Goal: Transaction & Acquisition: Purchase product/service

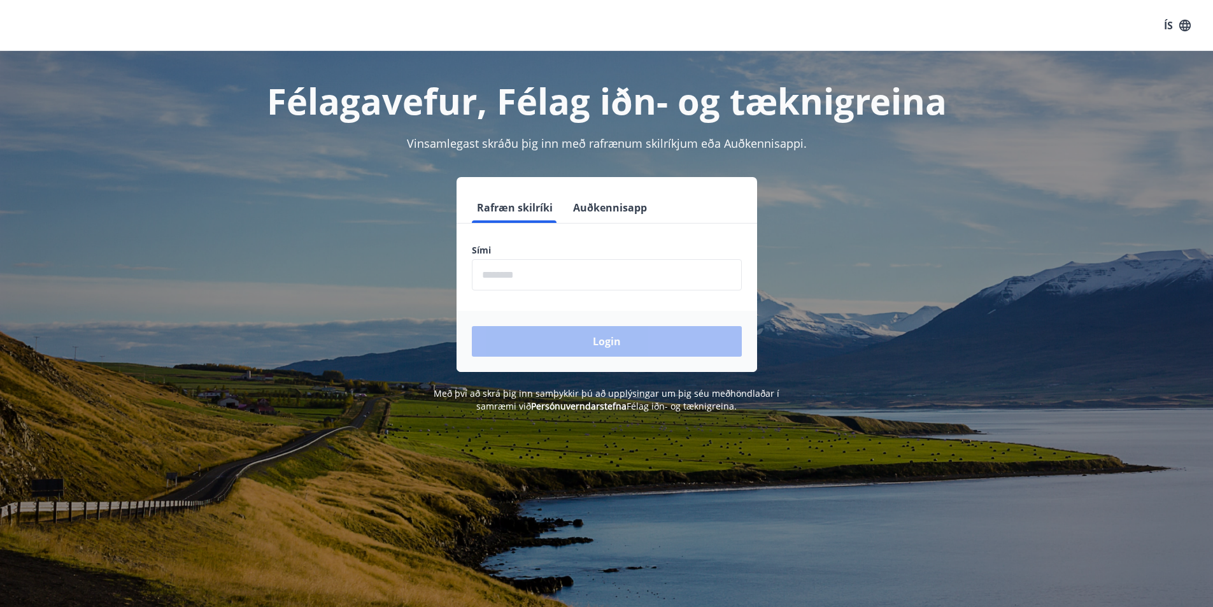
click at [518, 268] on input "phone" at bounding box center [607, 274] width 270 height 31
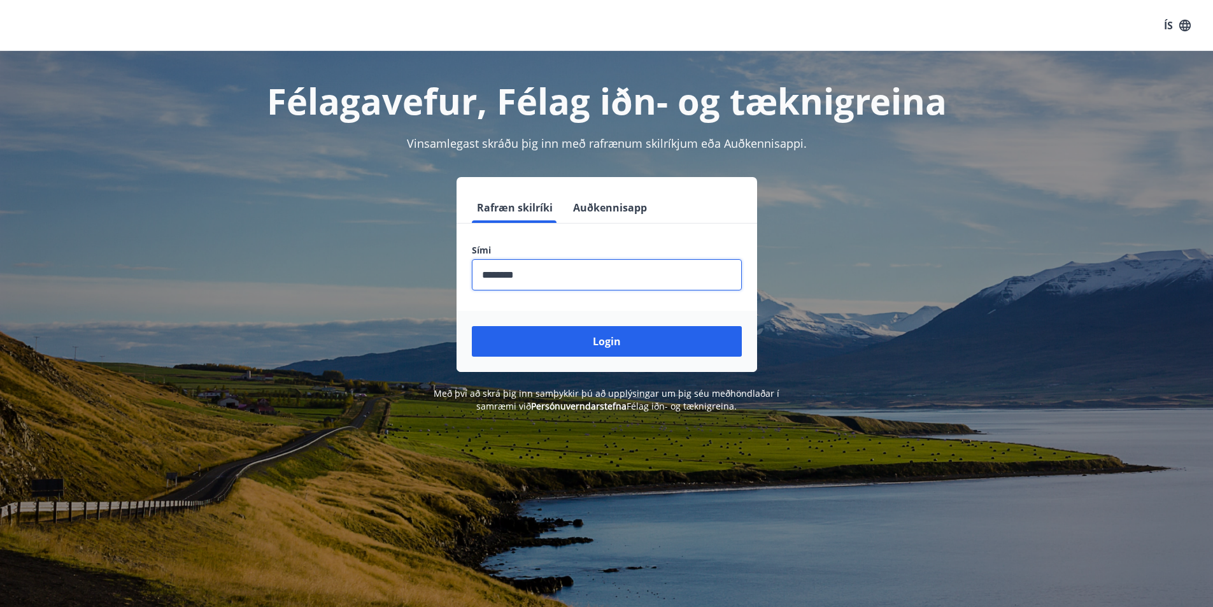
type input "********"
click at [472, 326] on button "Login" at bounding box center [607, 341] width 270 height 31
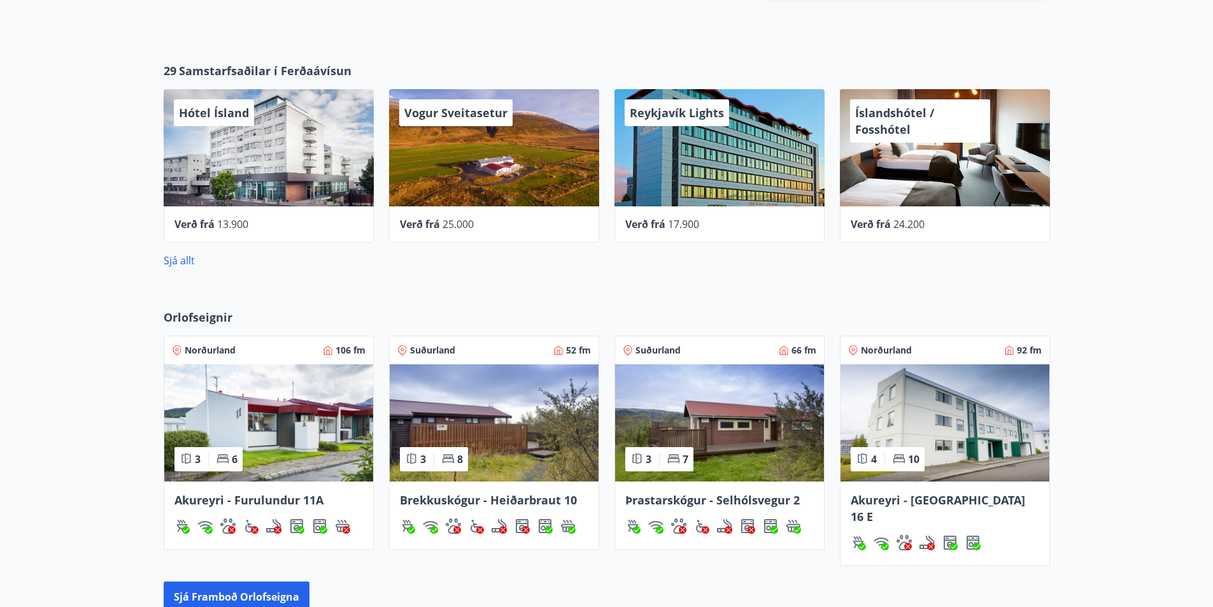
scroll to position [120, 0]
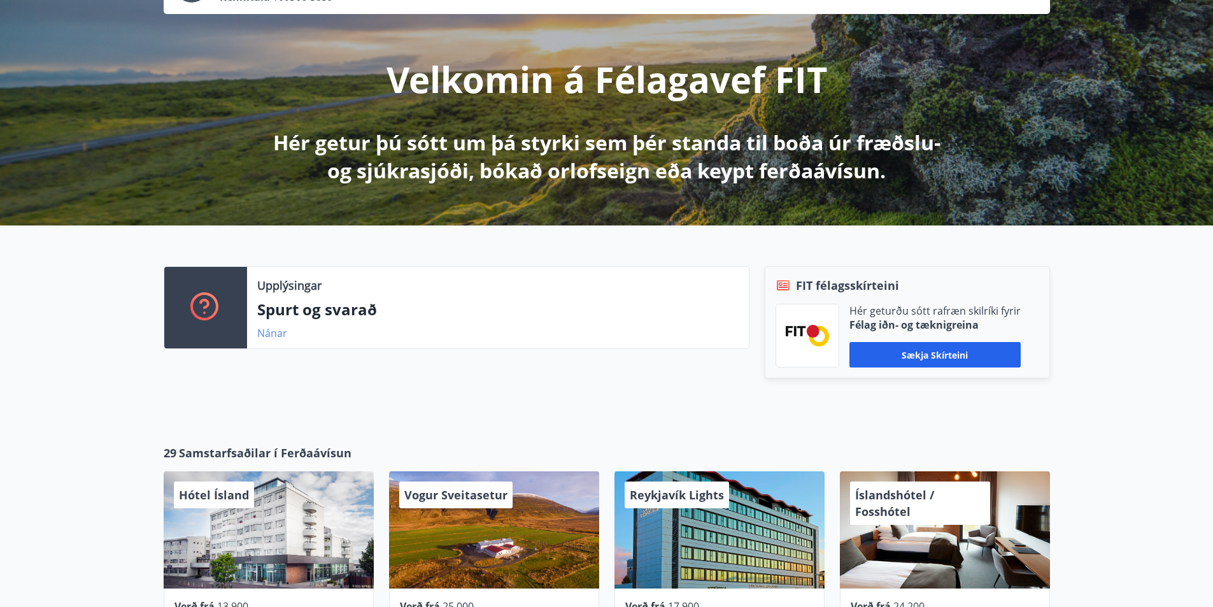
click at [262, 333] on link "Nánar" at bounding box center [272, 333] width 30 height 14
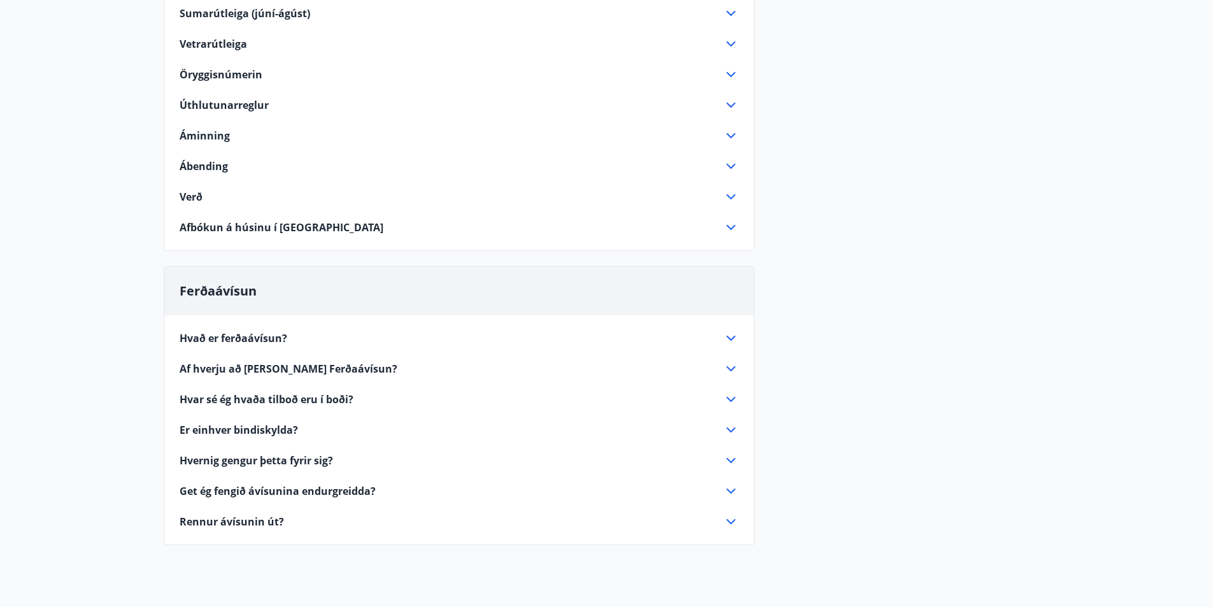
scroll to position [509, 0]
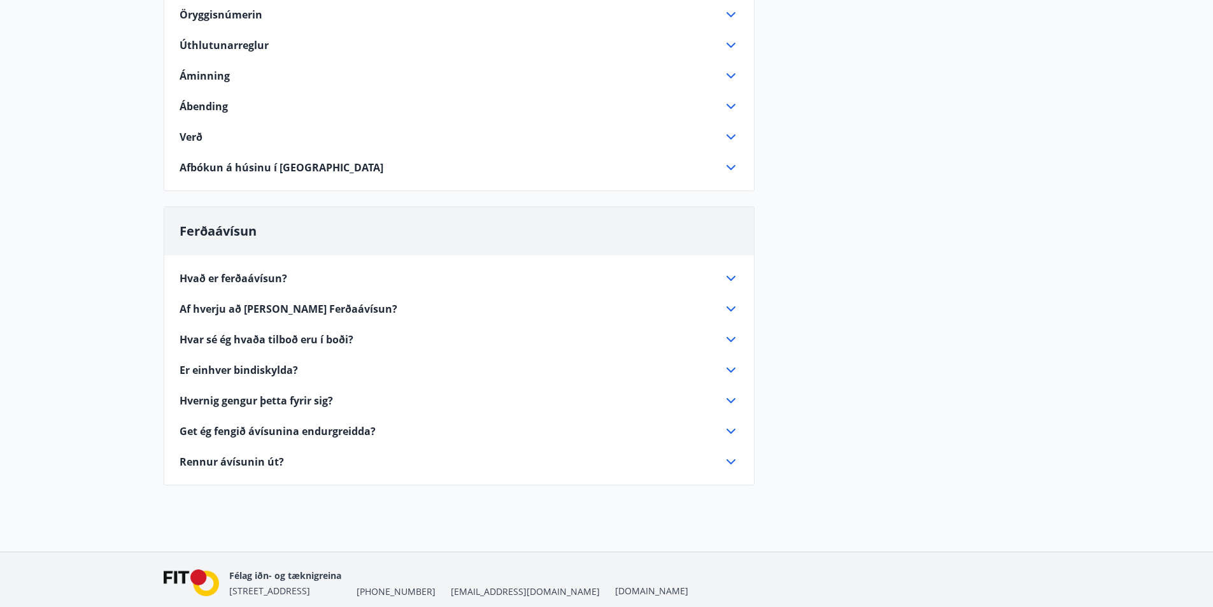
click at [248, 279] on span "Hvað er ferðaávísun?" at bounding box center [234, 278] width 108 height 14
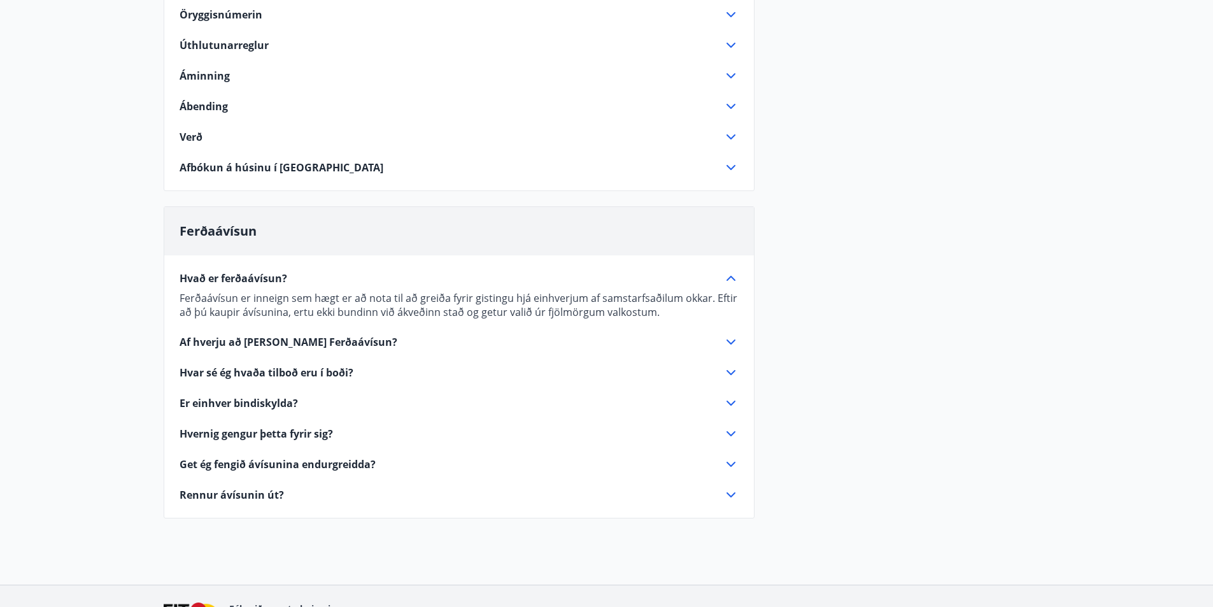
click at [298, 339] on span "Af hverju að [PERSON_NAME] Ferðaávísun?" at bounding box center [289, 342] width 218 height 14
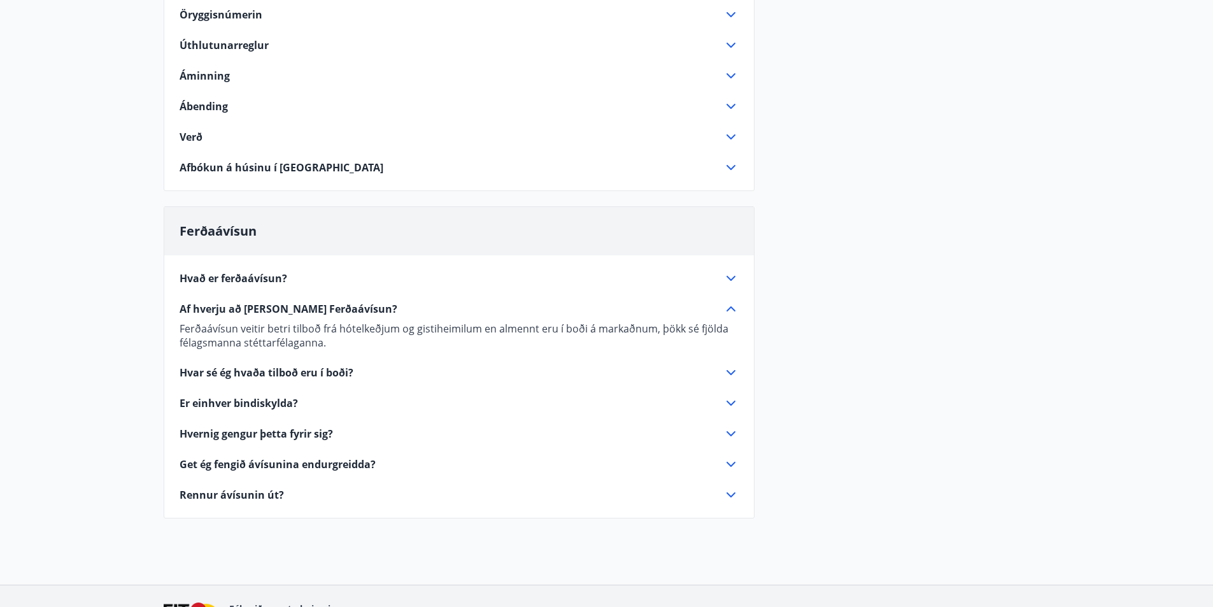
click at [229, 371] on span "Hvar sé ég hvaða tilboð eru í boði?" at bounding box center [267, 372] width 174 height 14
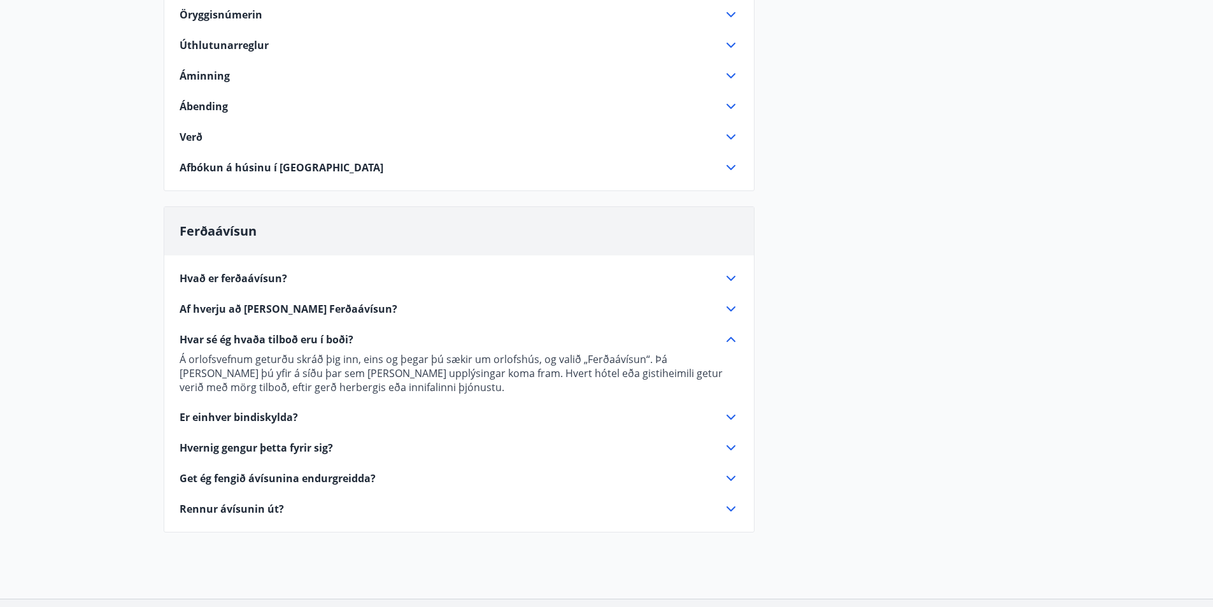
click at [212, 416] on span "Er einhver bindiskylda?" at bounding box center [239, 417] width 118 height 14
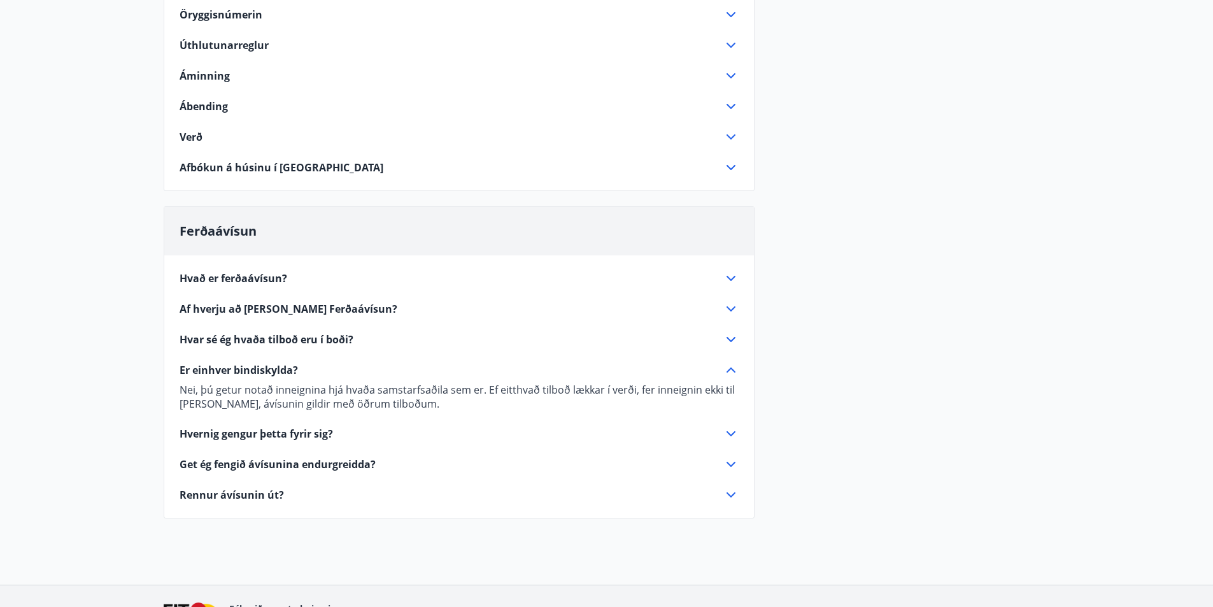
click at [293, 437] on span "Hvernig gengur þetta fyrir sig?" at bounding box center [256, 434] width 153 height 14
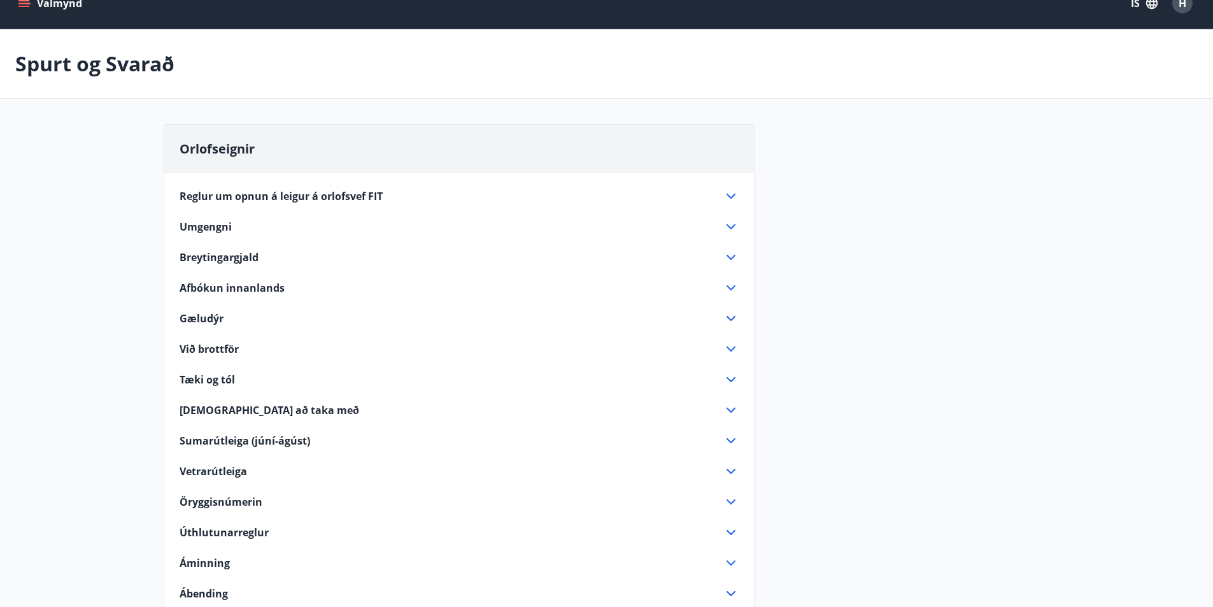
scroll to position [0, 0]
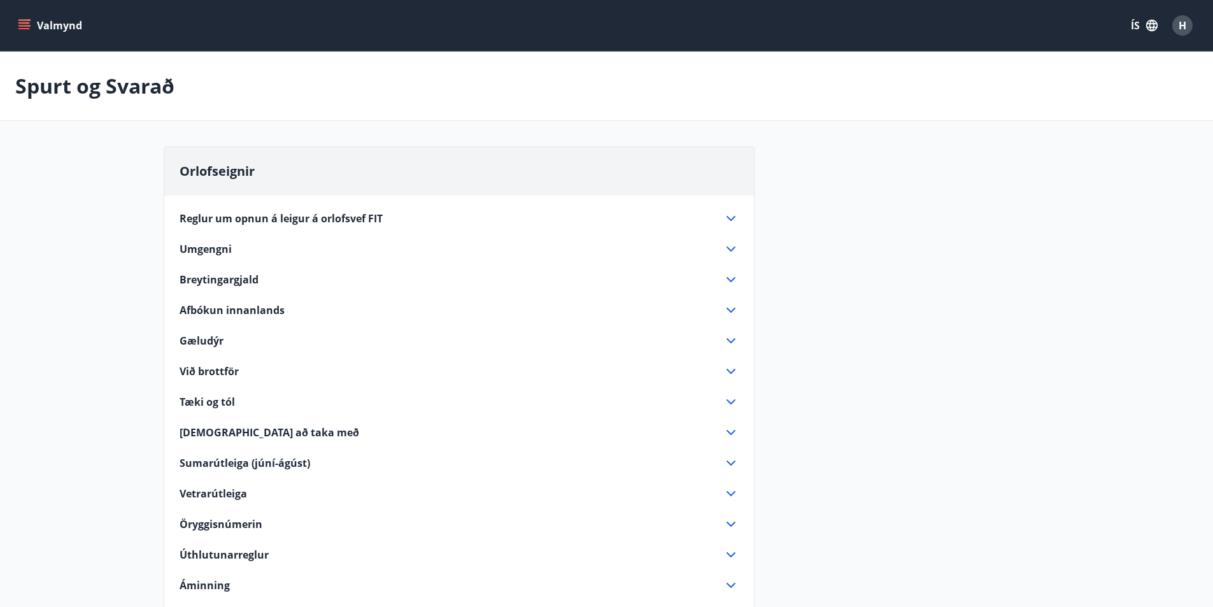
click at [28, 22] on icon "menu" at bounding box center [24, 25] width 13 height 13
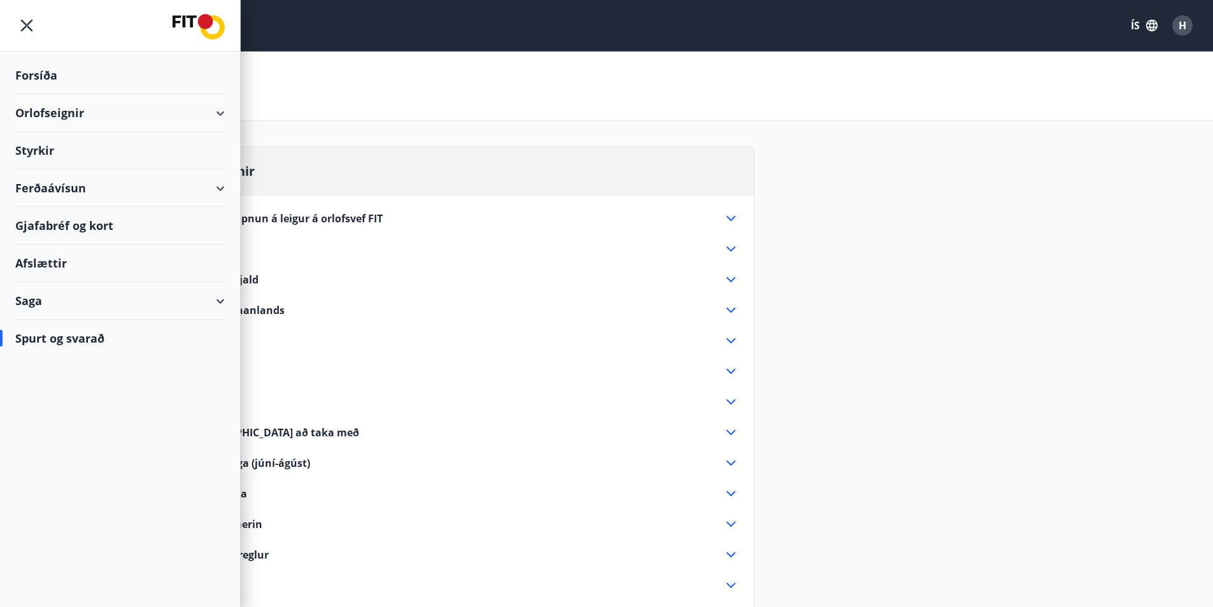
click at [218, 188] on div "Ferðaávísun" at bounding box center [119, 188] width 209 height 38
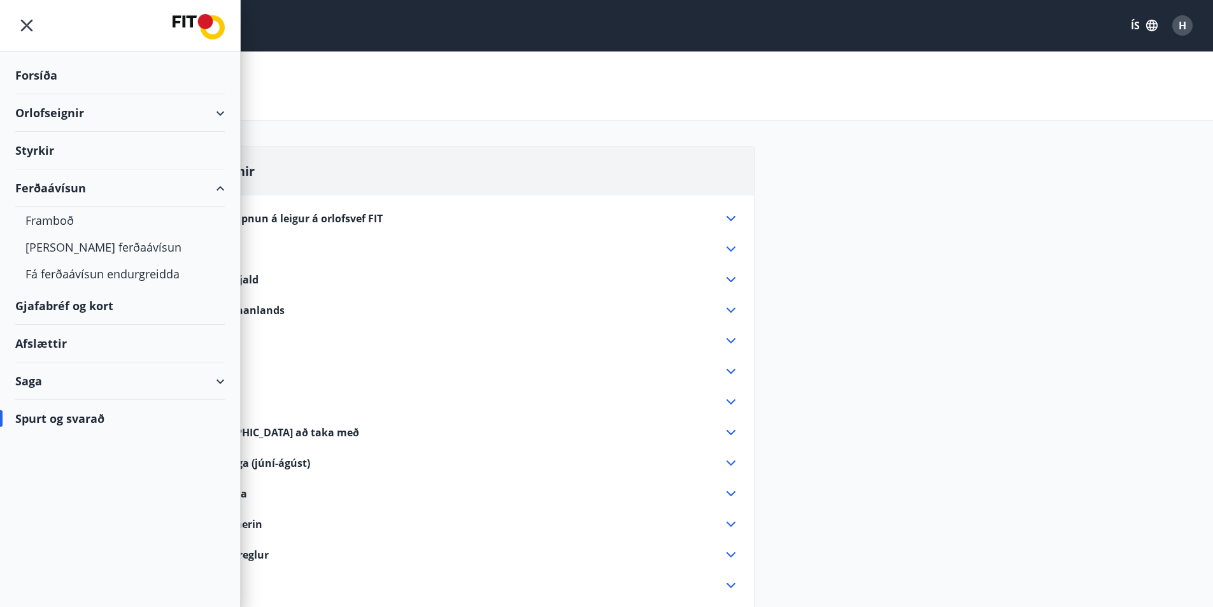
click at [52, 189] on div "Ferðaávísun" at bounding box center [119, 188] width 209 height 38
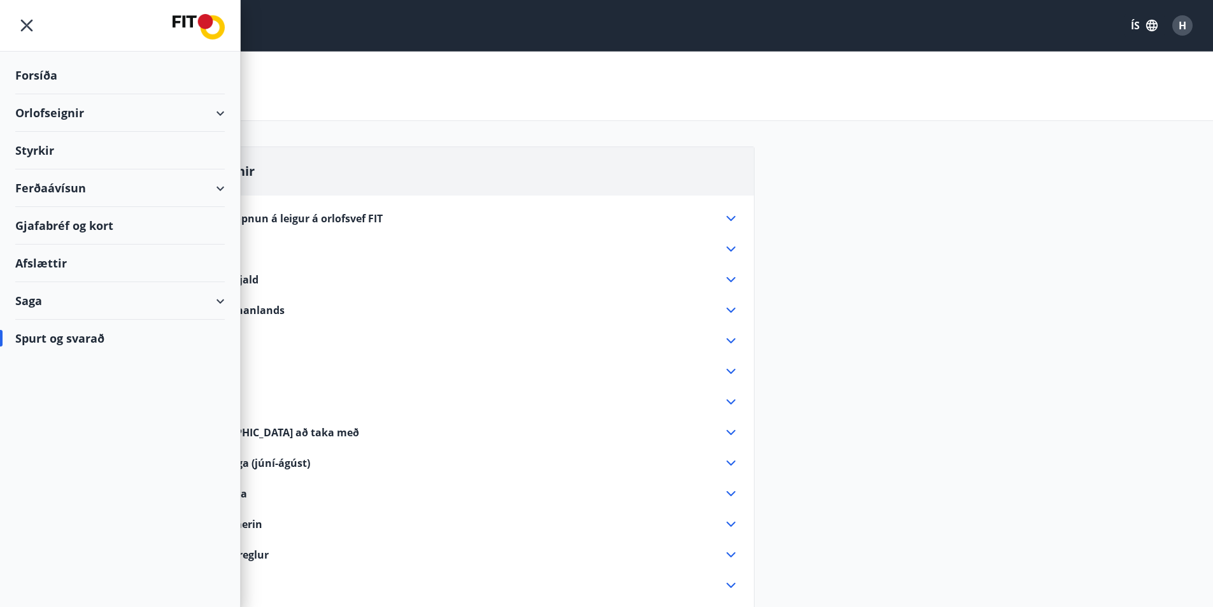
click at [52, 189] on div "Ferðaávísun" at bounding box center [119, 188] width 209 height 38
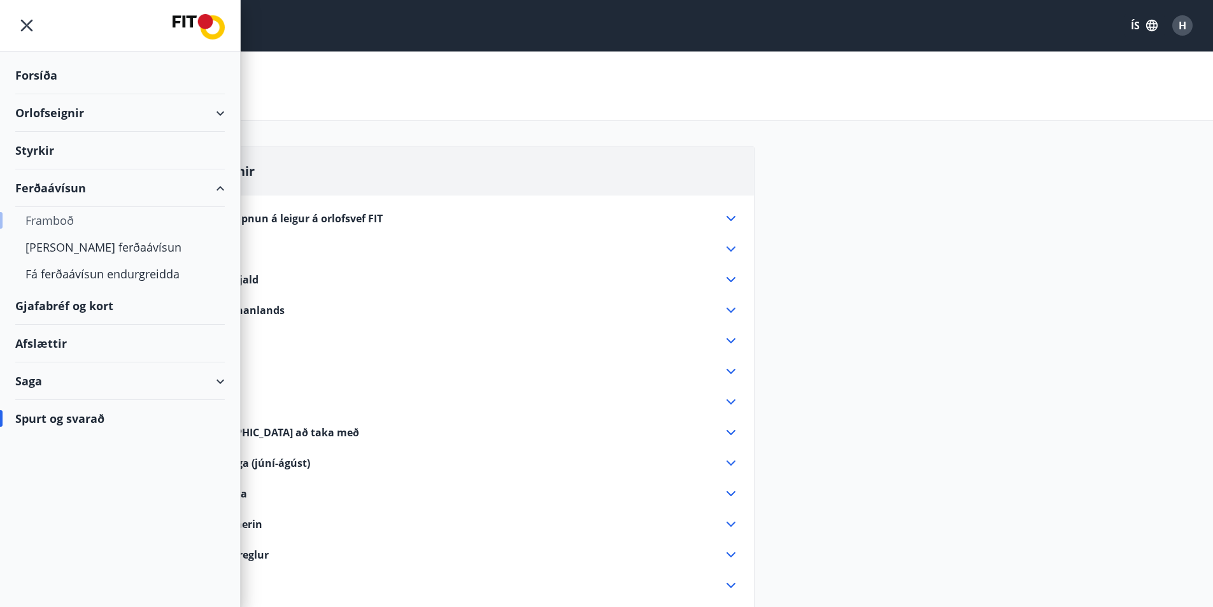
click at [46, 220] on div "Framboð" at bounding box center [119, 220] width 189 height 27
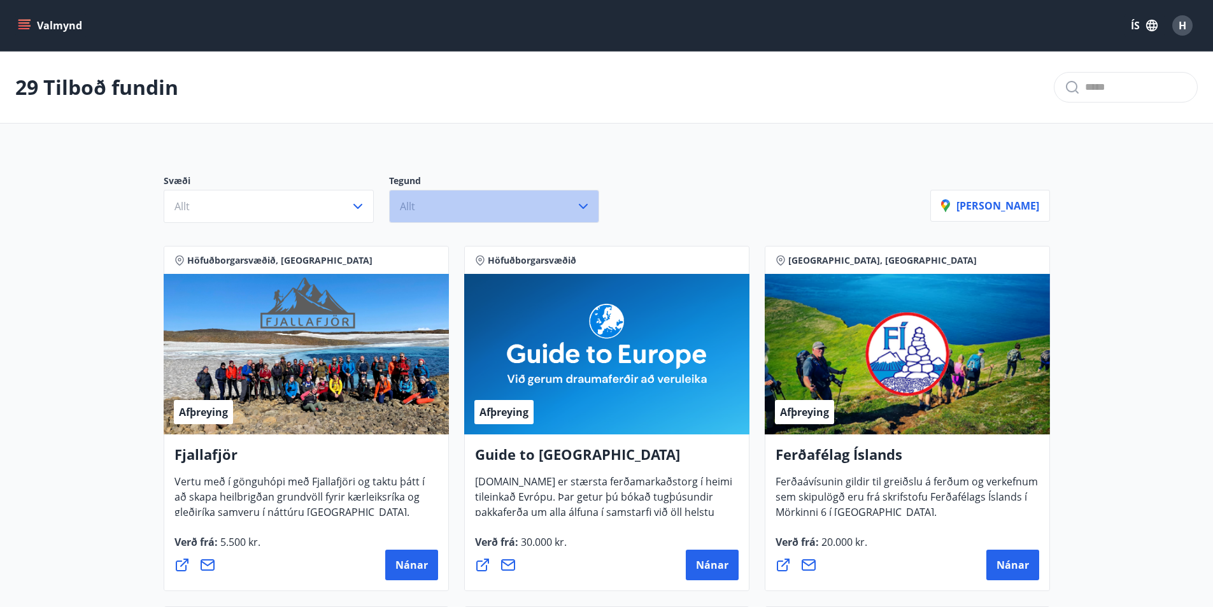
click at [580, 204] on icon "button" at bounding box center [582, 206] width 15 height 15
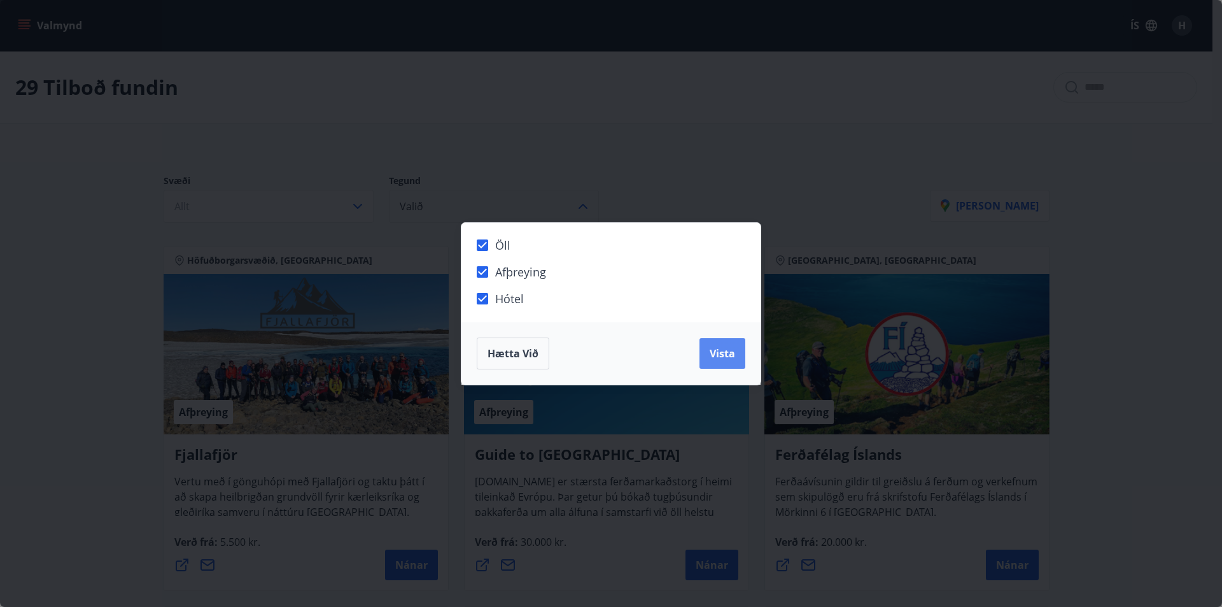
click at [726, 354] on span "Vista" at bounding box center [722, 353] width 25 height 14
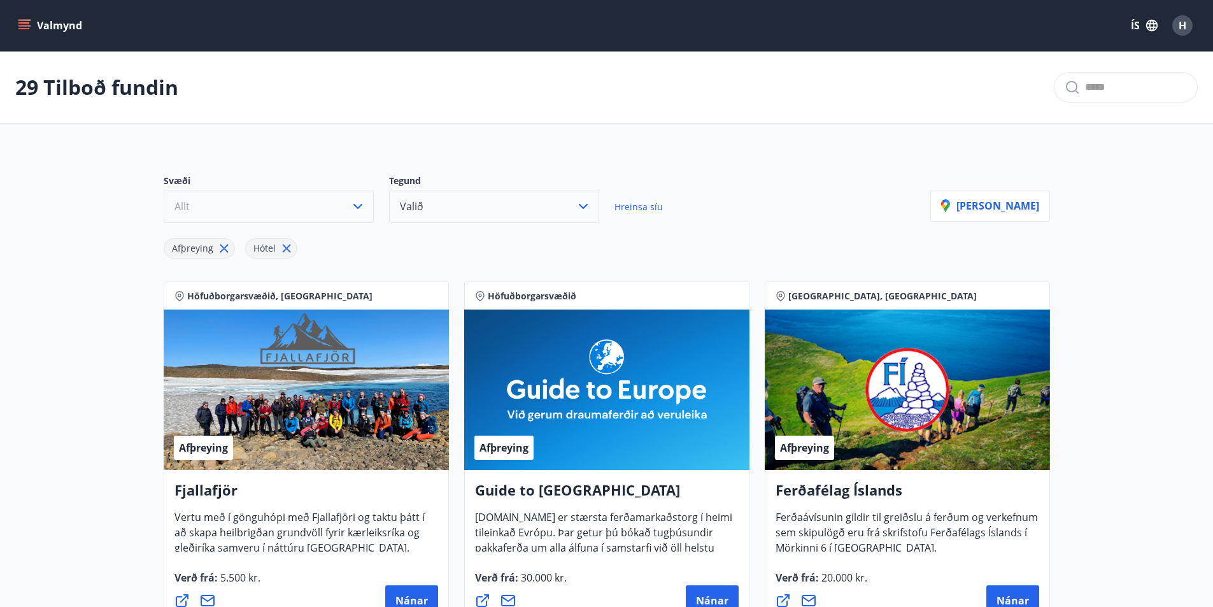
click at [367, 204] on button "Allt" at bounding box center [269, 206] width 210 height 33
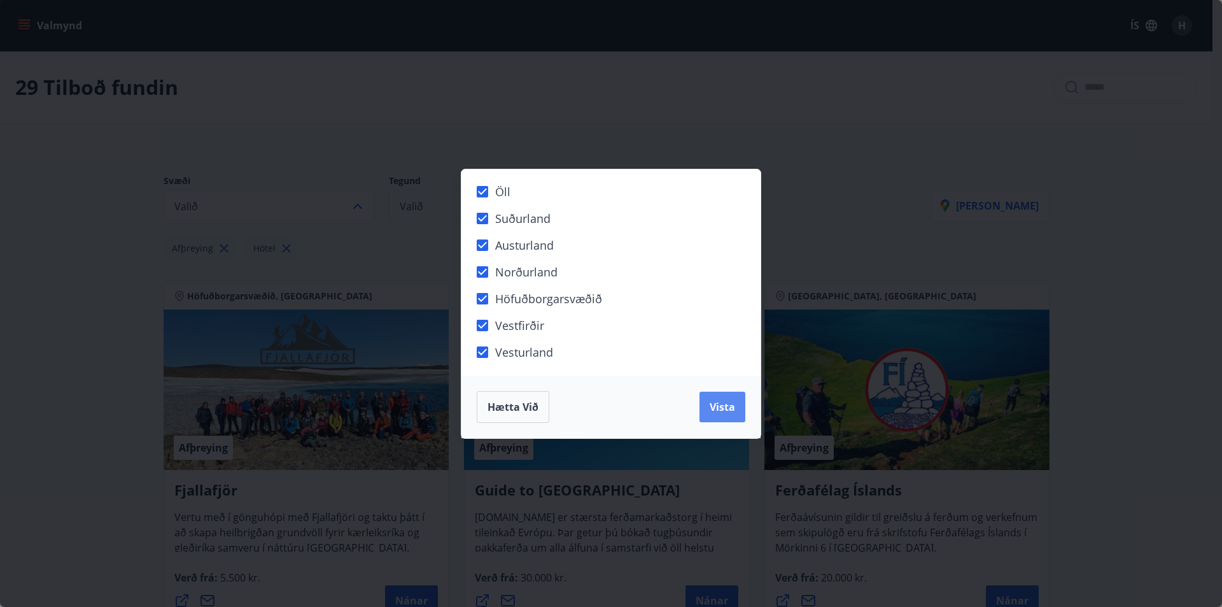
click at [733, 407] on span "Vista" at bounding box center [722, 407] width 25 height 14
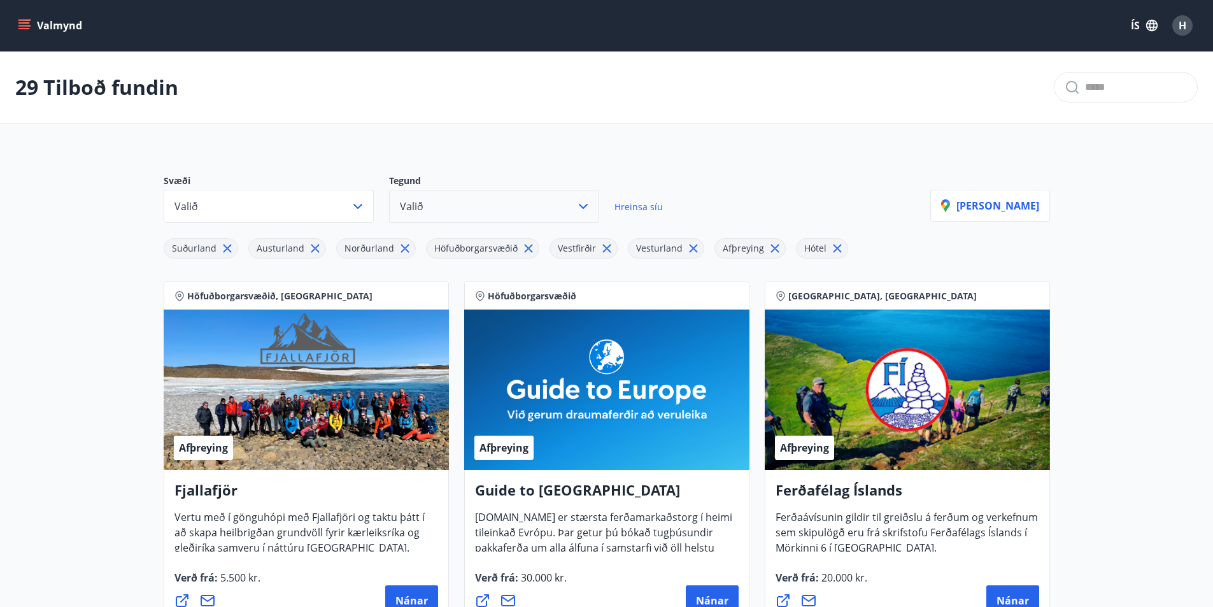
click at [26, 29] on icon "menu" at bounding box center [23, 28] width 11 height 1
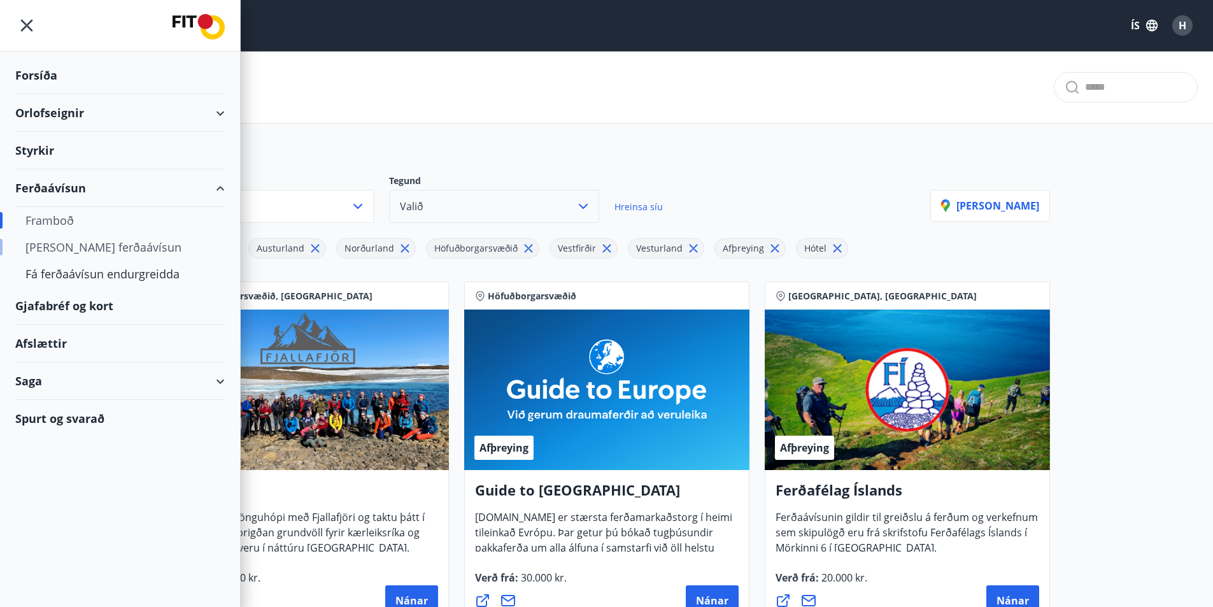
click at [90, 244] on div "[PERSON_NAME] ferðaávísun" at bounding box center [119, 247] width 189 height 27
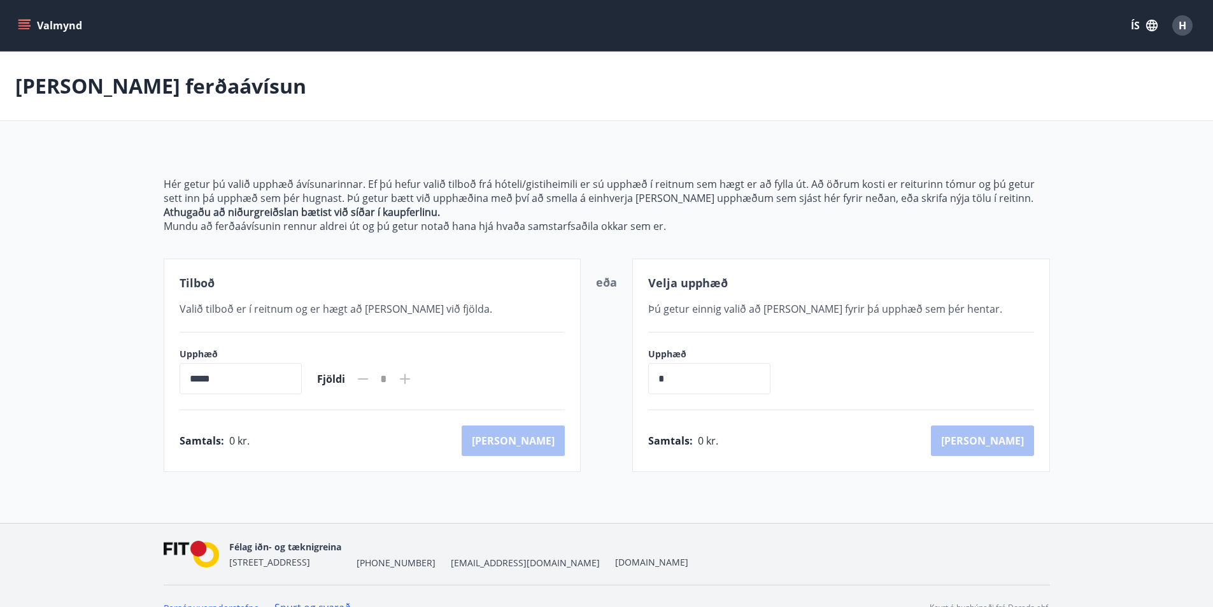
click at [410, 380] on icon at bounding box center [405, 379] width 10 height 10
click at [270, 373] on input "*****" at bounding box center [241, 378] width 122 height 31
click at [19, 20] on icon "menu" at bounding box center [25, 20] width 14 height 1
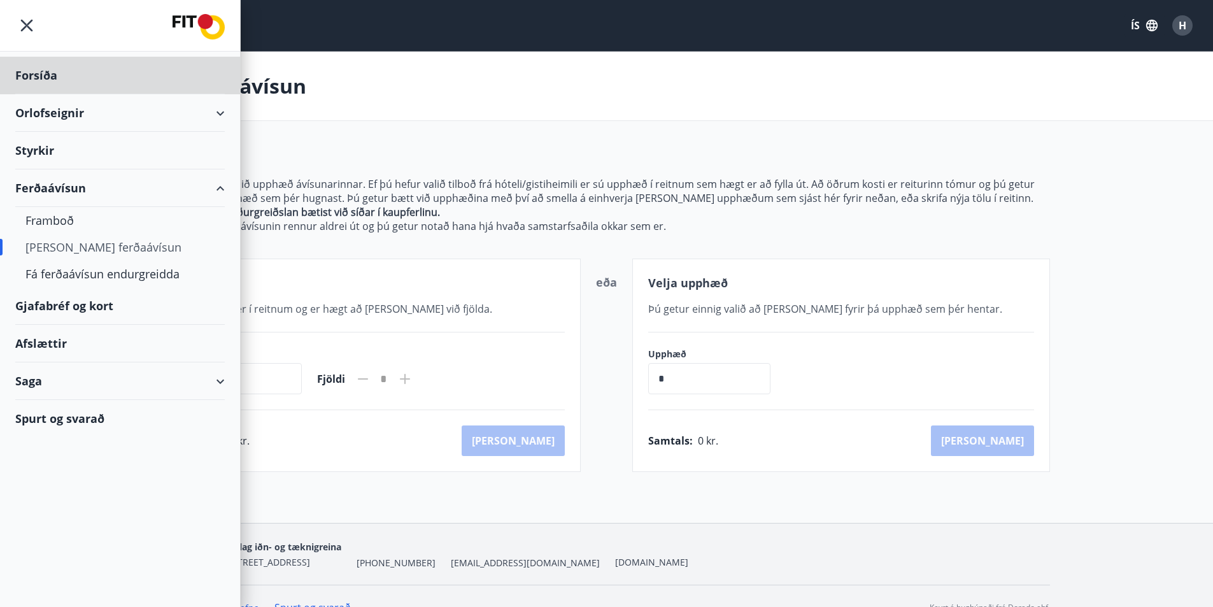
click at [27, 94] on div "Styrkir" at bounding box center [119, 76] width 209 height 38
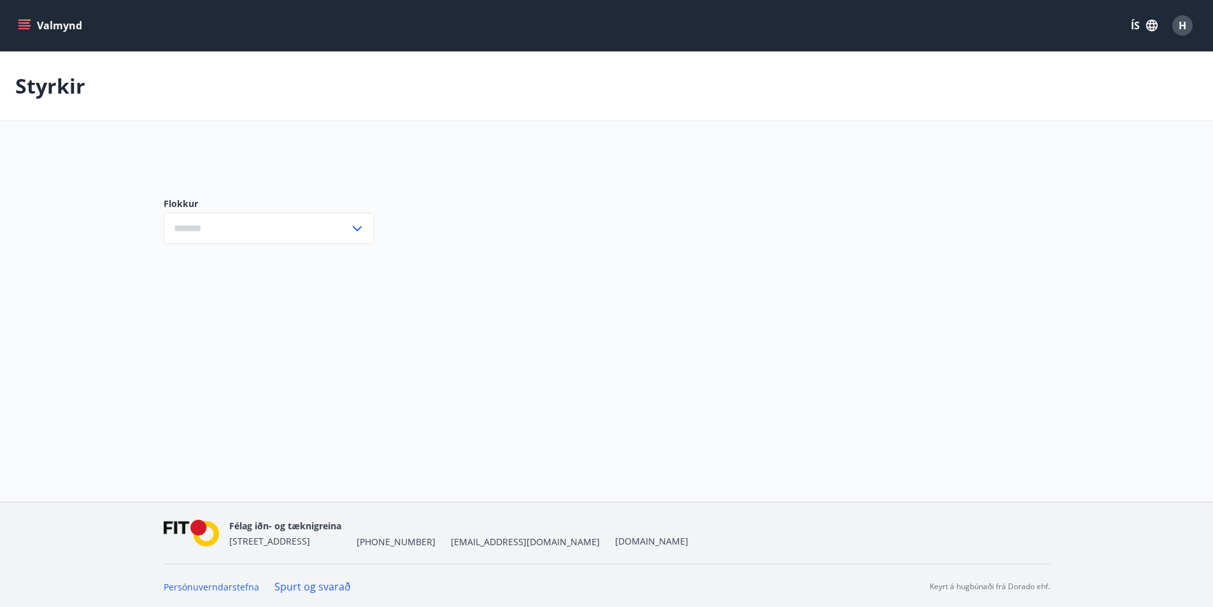
type input "***"
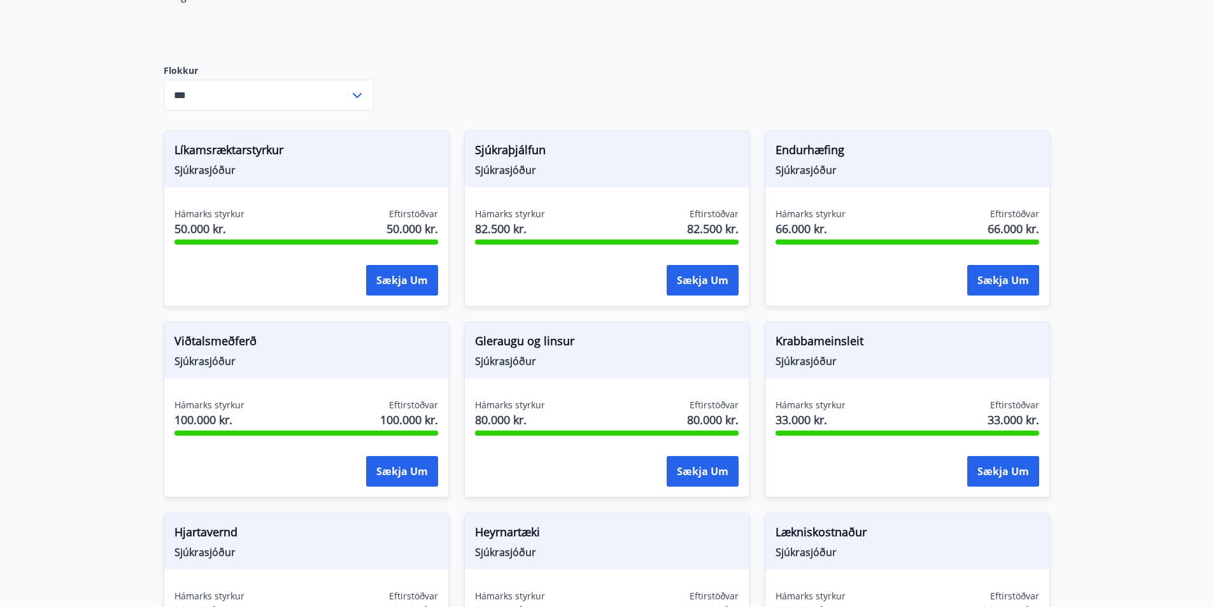
scroll to position [313, 0]
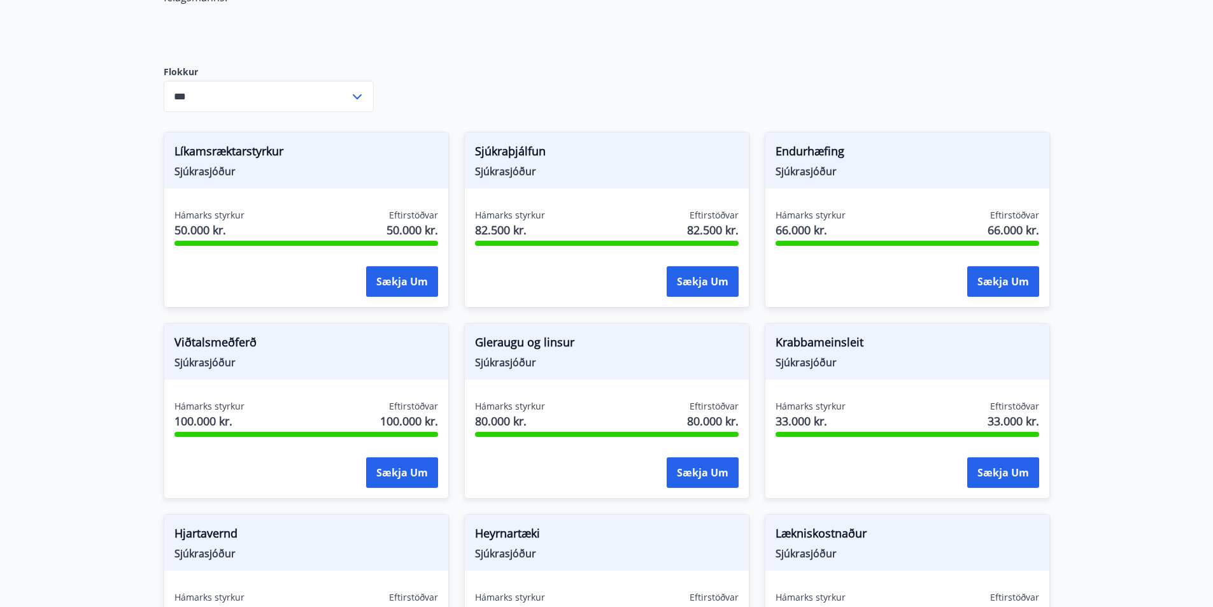
click at [349, 89] on icon at bounding box center [356, 96] width 15 height 15
